Goal: Transaction & Acquisition: Purchase product/service

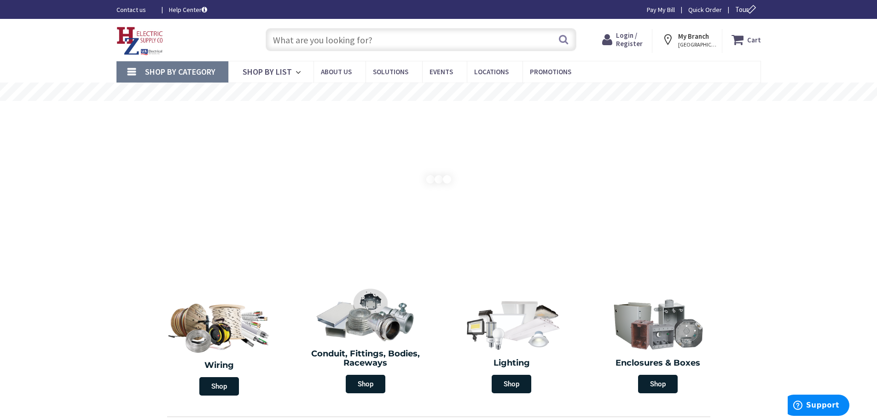
click at [305, 39] on input "text" at bounding box center [421, 39] width 311 height 23
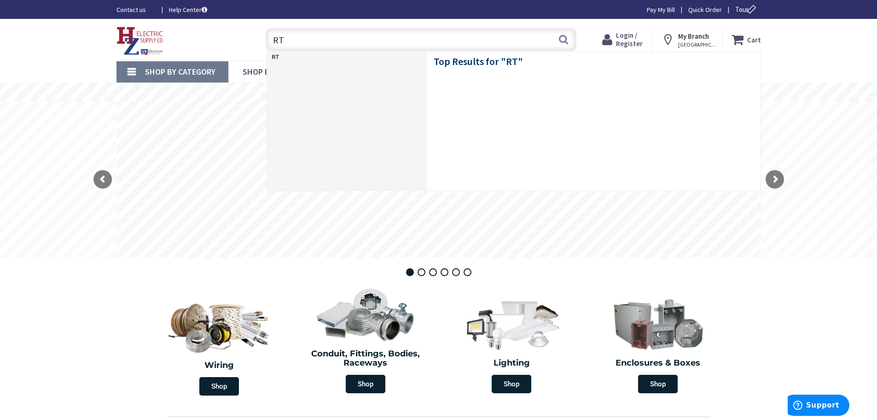
type input "R"
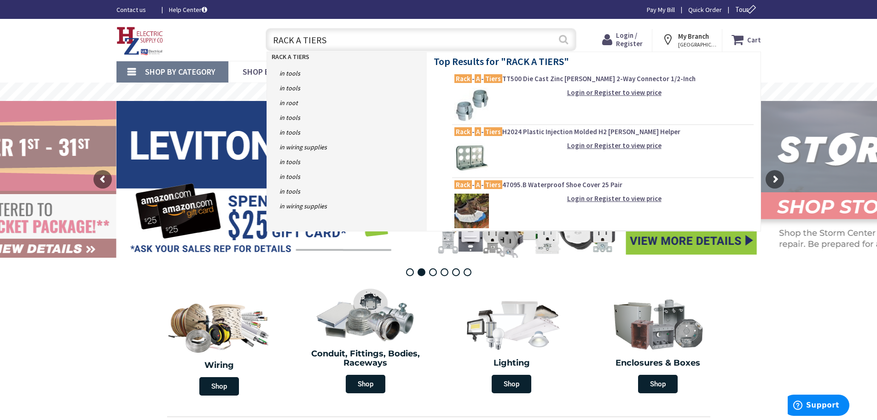
type input "RACK A TIERS"
click at [562, 38] on button "Search" at bounding box center [564, 39] width 12 height 21
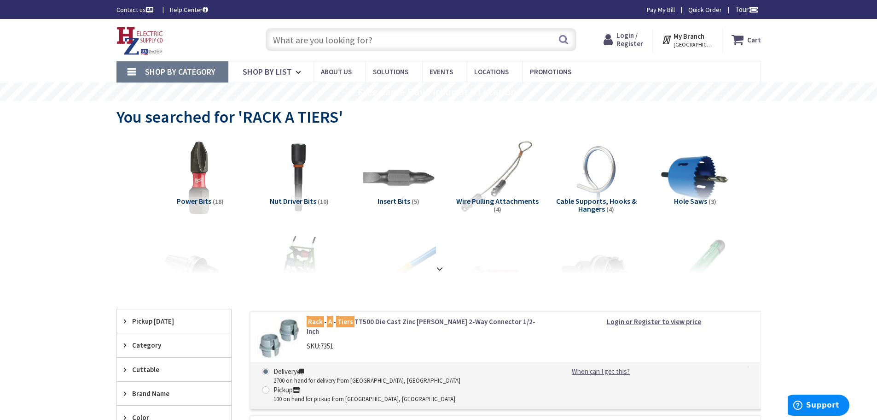
click at [367, 45] on input "text" at bounding box center [421, 39] width 311 height 23
click at [330, 37] on input "text" at bounding box center [421, 39] width 311 height 23
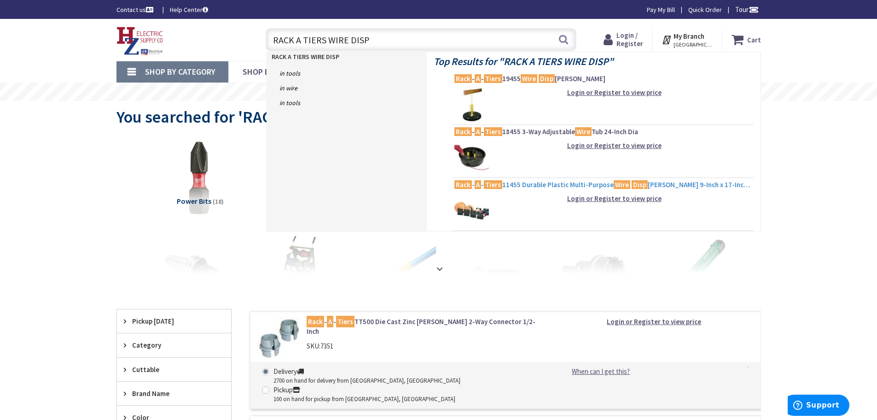
type input "RACK A TIERS WIRE DISP"
click at [511, 186] on span "Rack - A - Tiers 11455 Durable Plastic Multi-Purpose Wire Disp enser 9-Inch x 1…" at bounding box center [603, 184] width 297 height 9
